Goal: Information Seeking & Learning: Learn about a topic

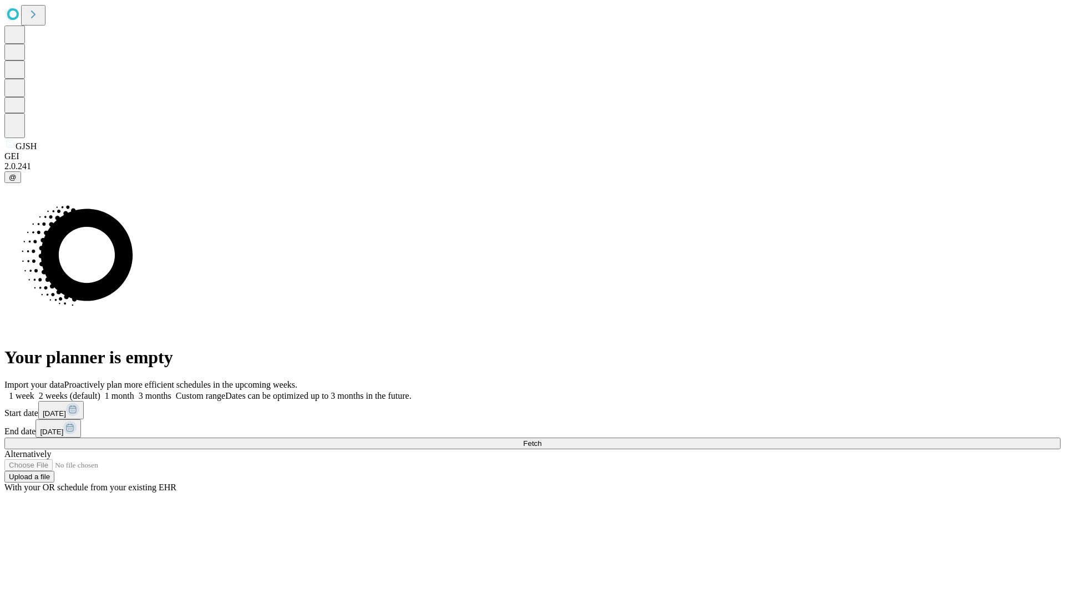
click at [542, 439] on span "Fetch" at bounding box center [532, 443] width 18 height 8
